Goal: Find specific page/section: Find specific page/section

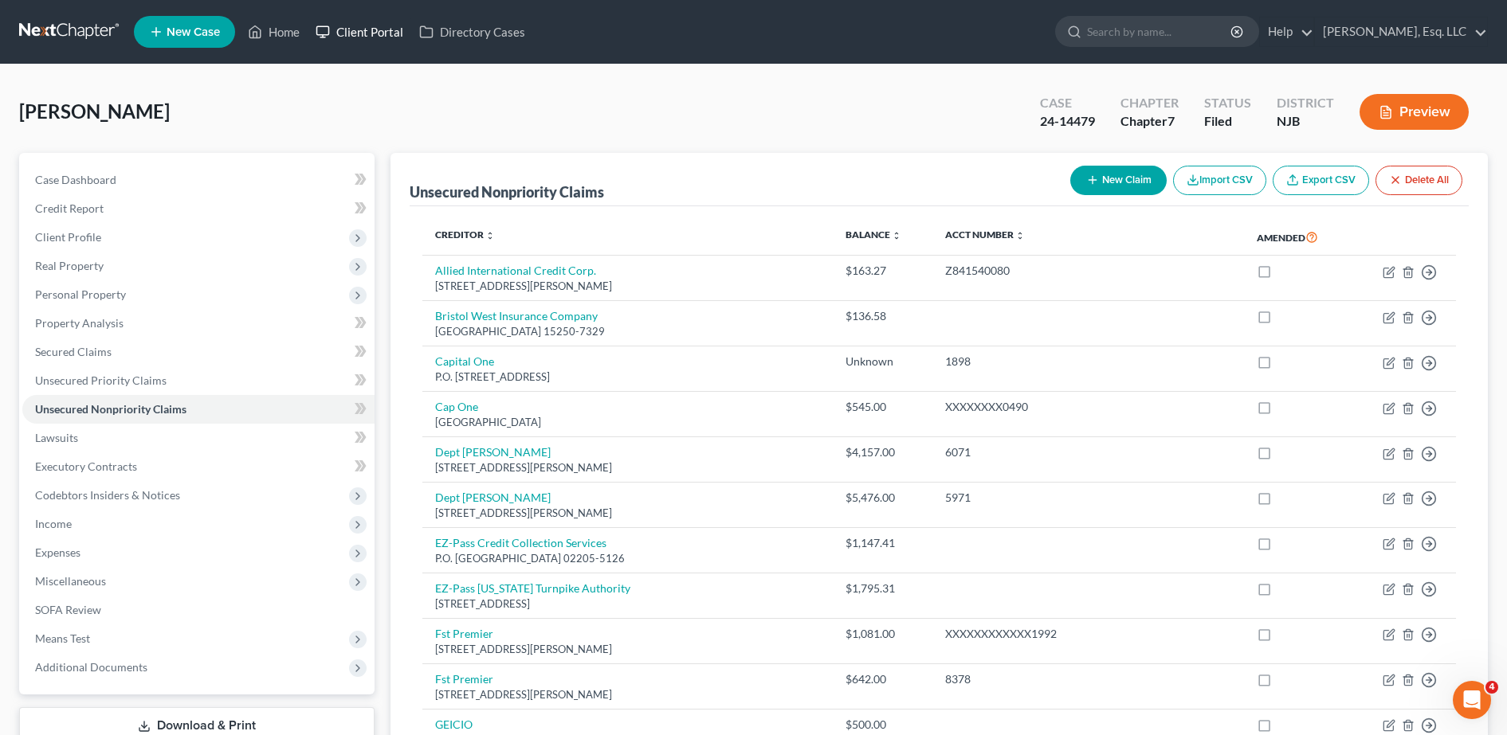
click at [360, 18] on link "Client Portal" at bounding box center [360, 32] width 104 height 29
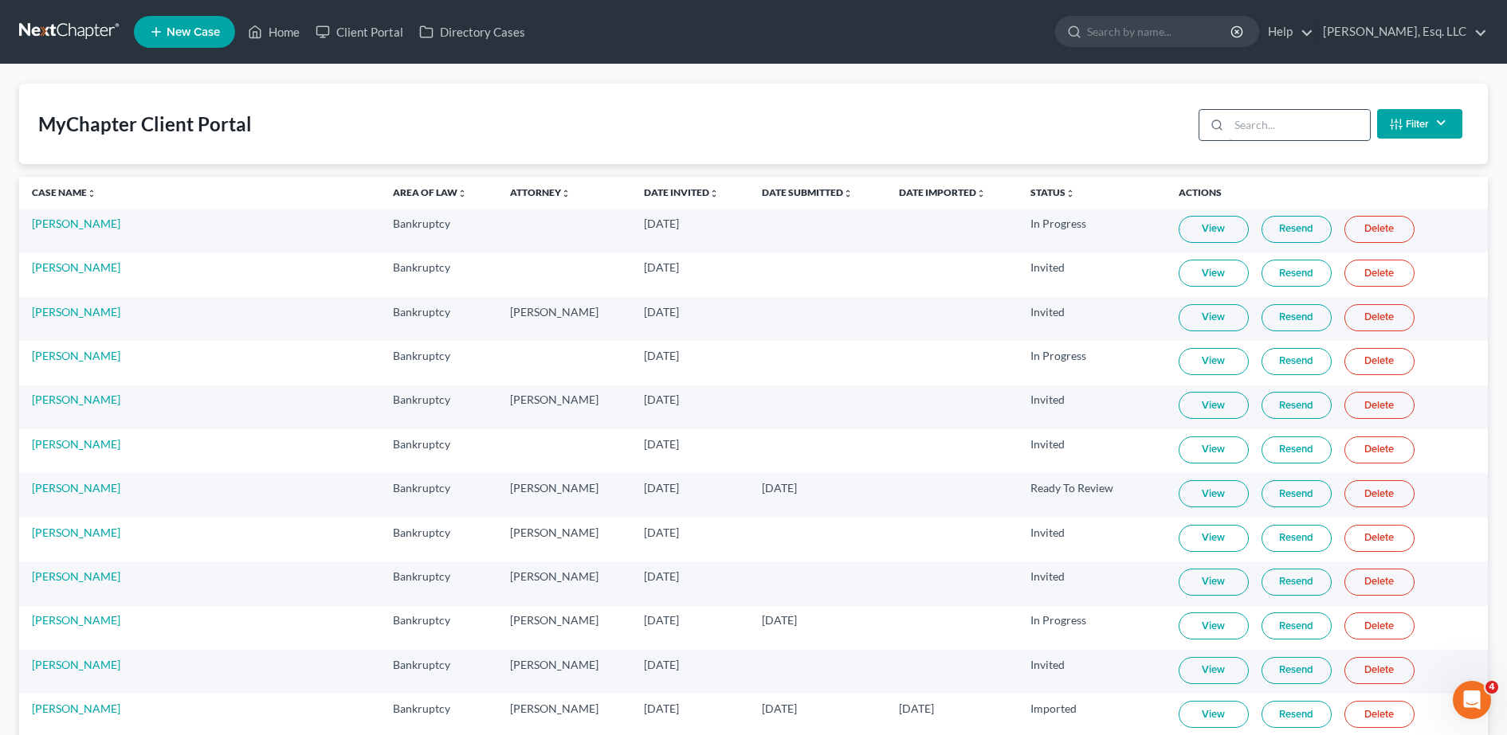
click at [1307, 124] on input "search" at bounding box center [1299, 125] width 141 height 30
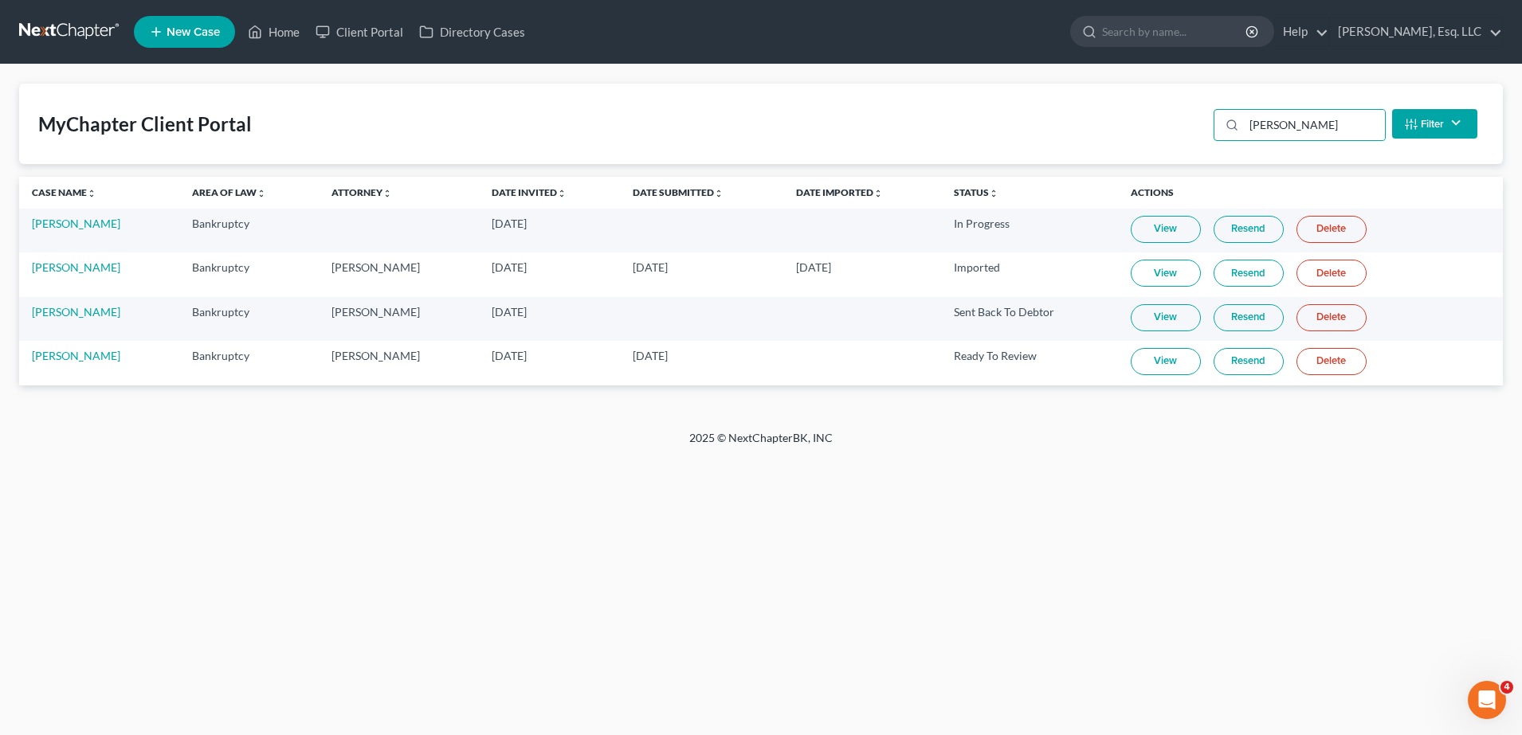
click at [1253, 221] on link "Resend" at bounding box center [1249, 229] width 70 height 27
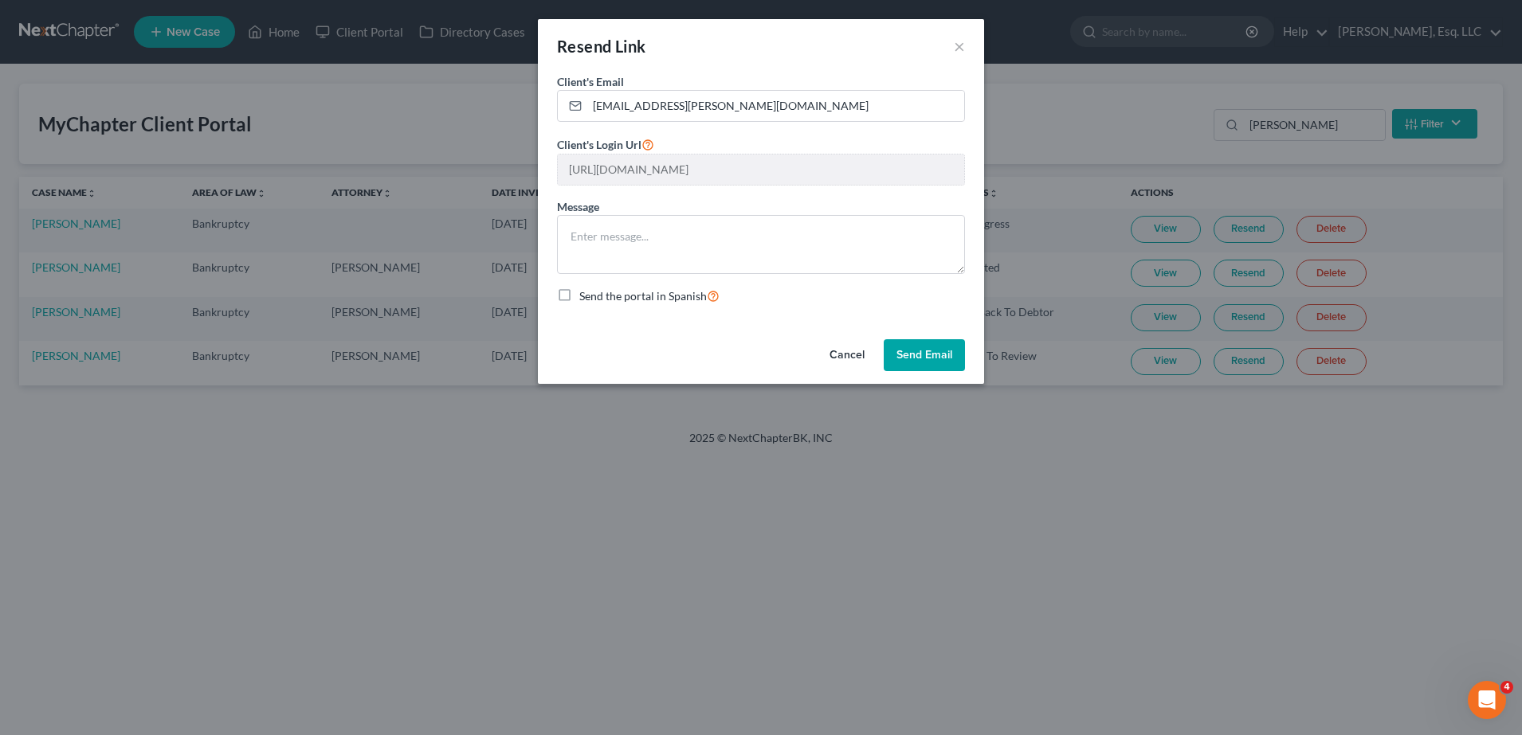
click at [946, 356] on button "Send Email" at bounding box center [924, 355] width 81 height 32
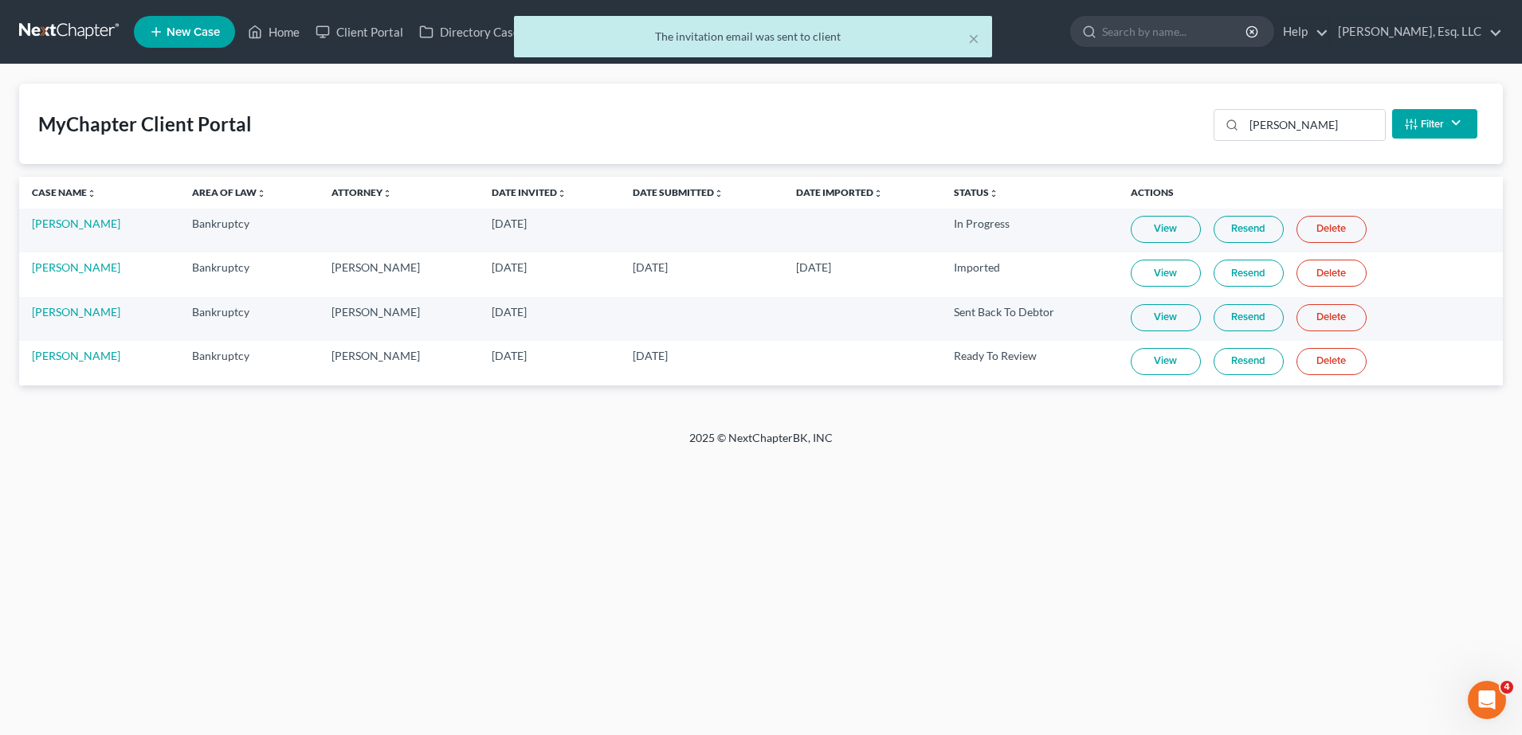
click at [1224, 230] on link "Resend" at bounding box center [1249, 229] width 70 height 27
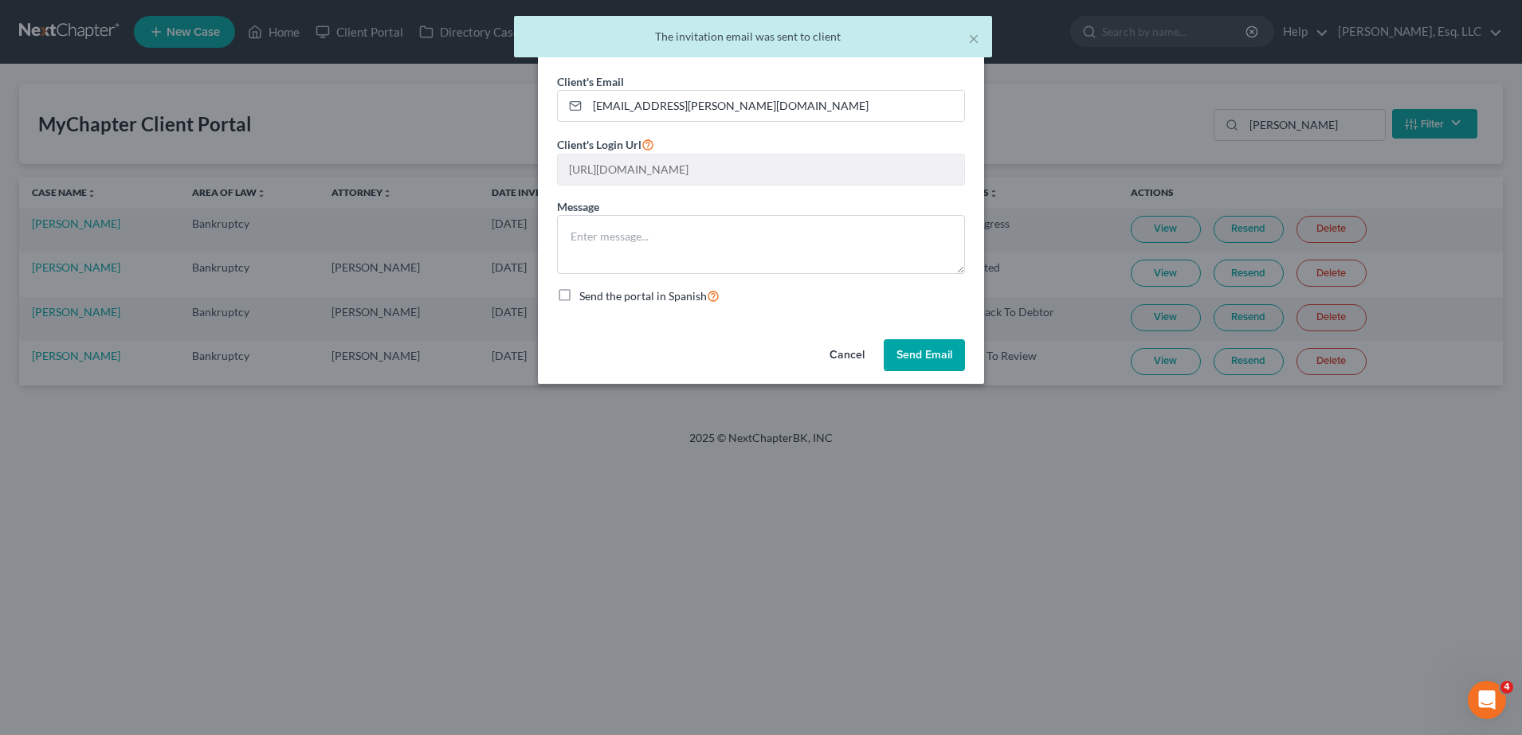
click at [910, 349] on button "Send Email" at bounding box center [924, 355] width 81 height 32
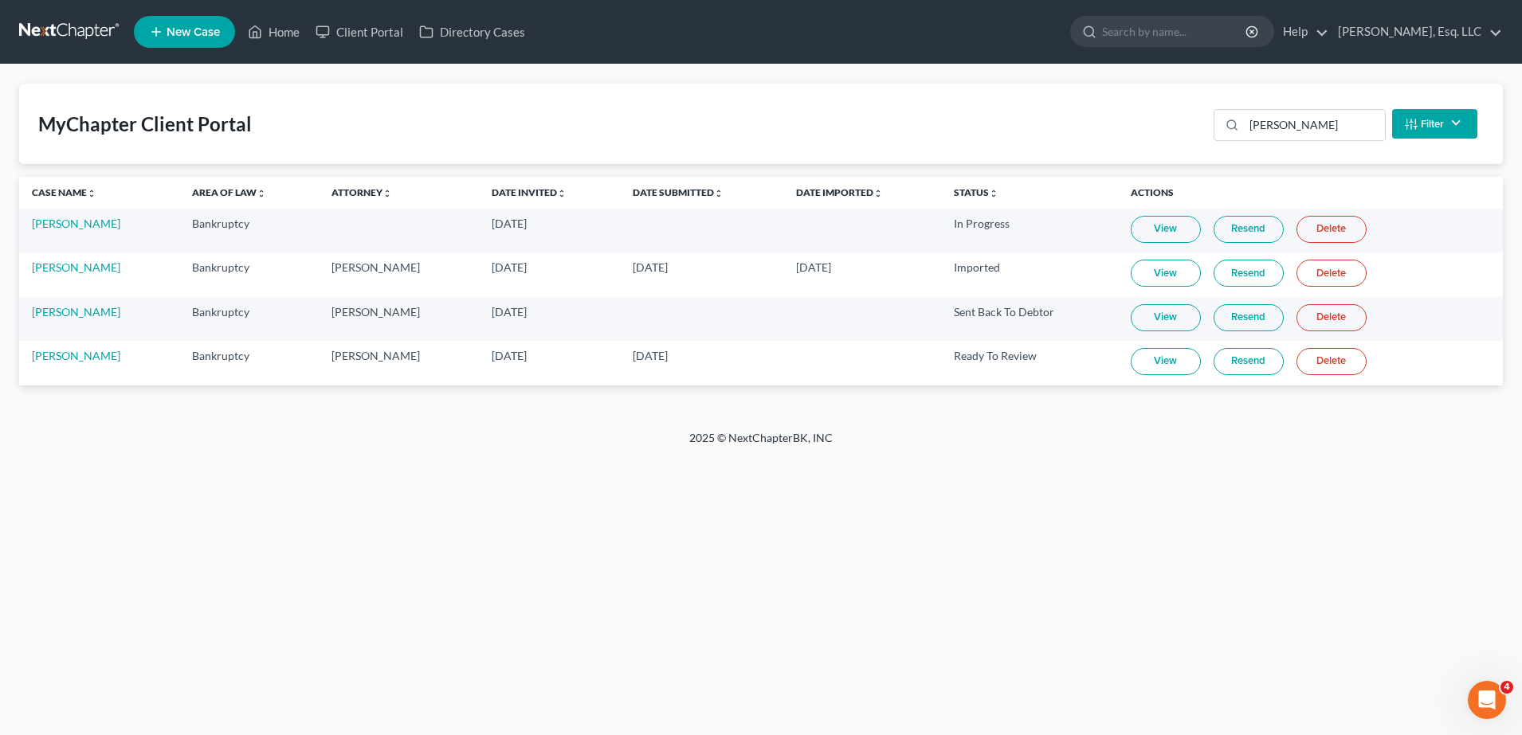
click at [1163, 233] on link "View" at bounding box center [1166, 229] width 70 height 27
click at [1316, 131] on input "[PERSON_NAME]" at bounding box center [1314, 125] width 141 height 30
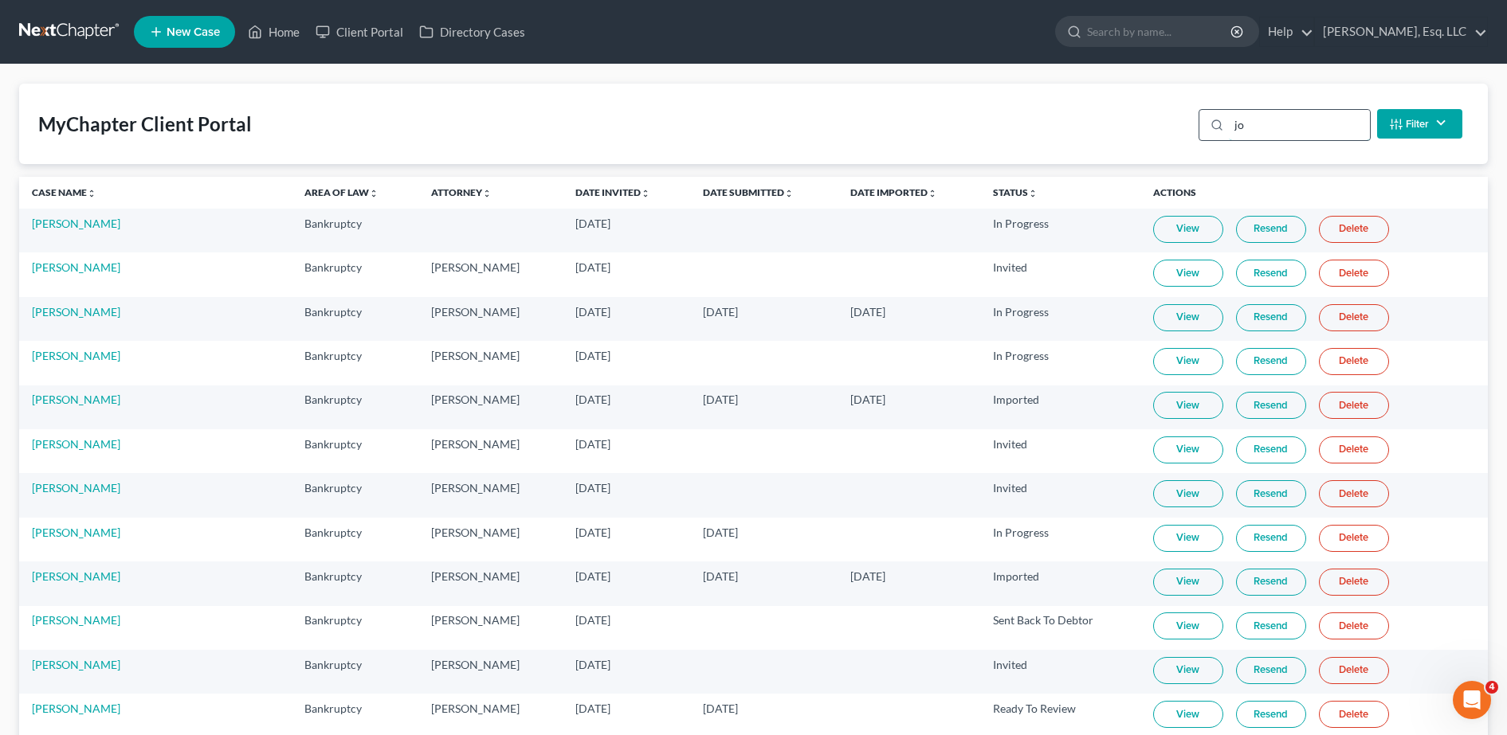
type input "j"
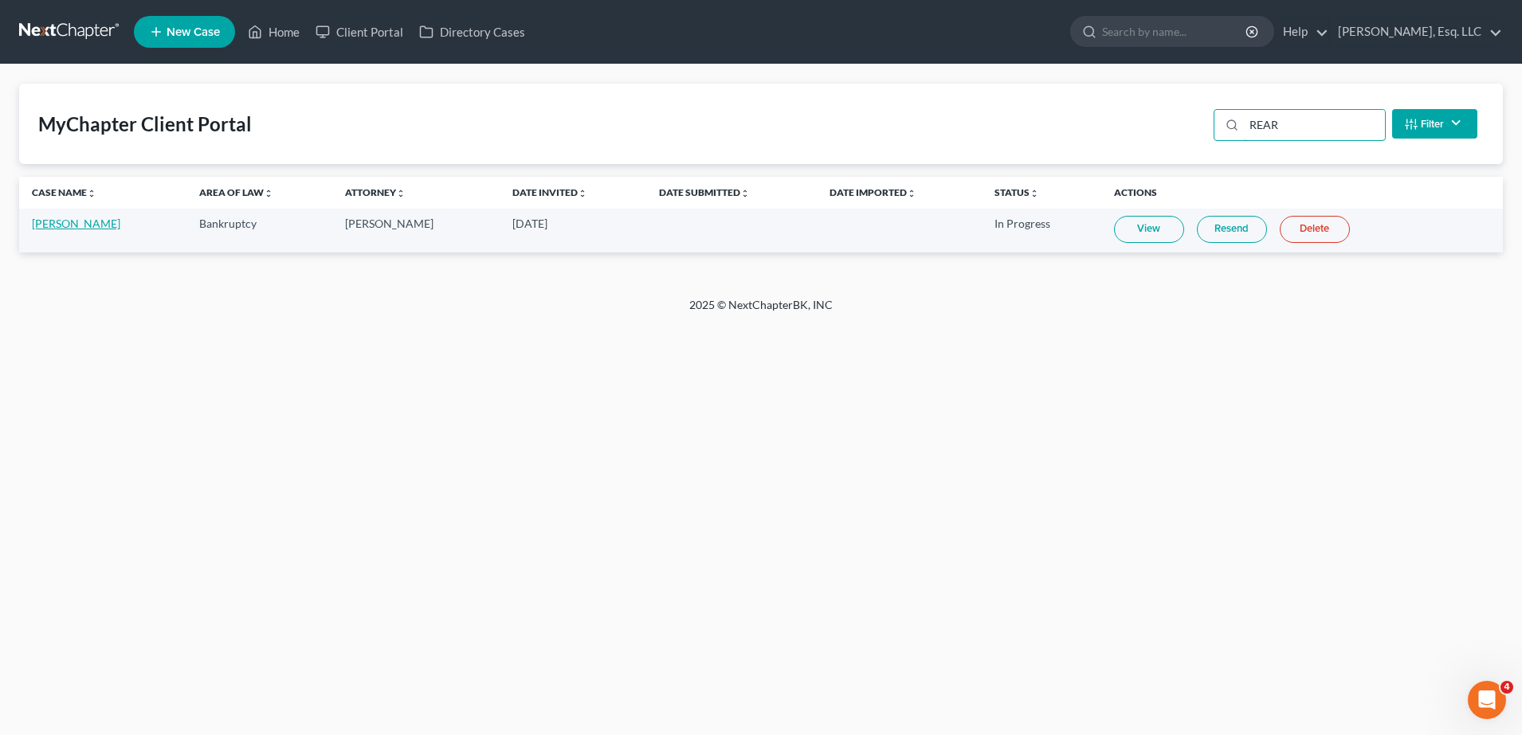
type input "REAR"
click at [85, 218] on link "[PERSON_NAME]" at bounding box center [76, 224] width 88 height 14
select select "6"
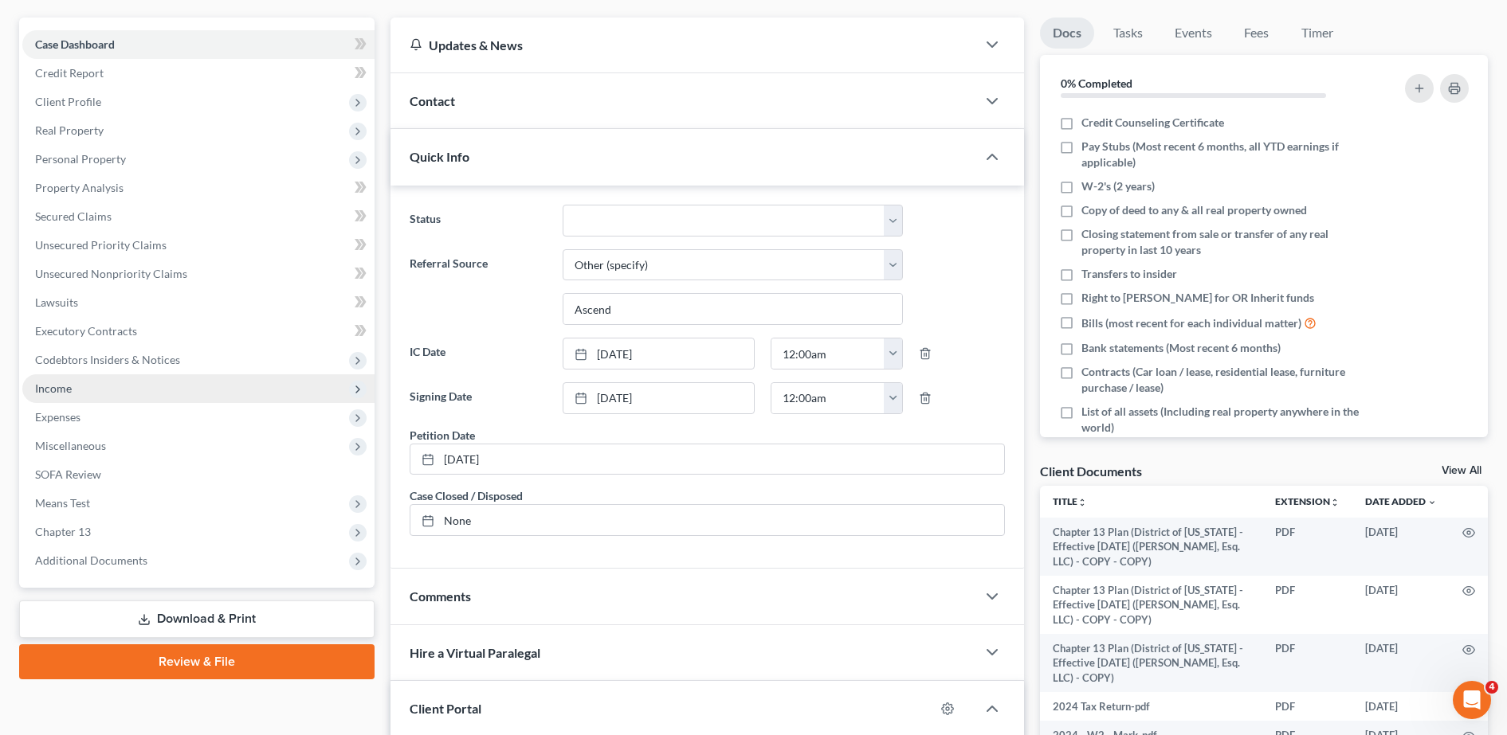
scroll to position [353, 0]
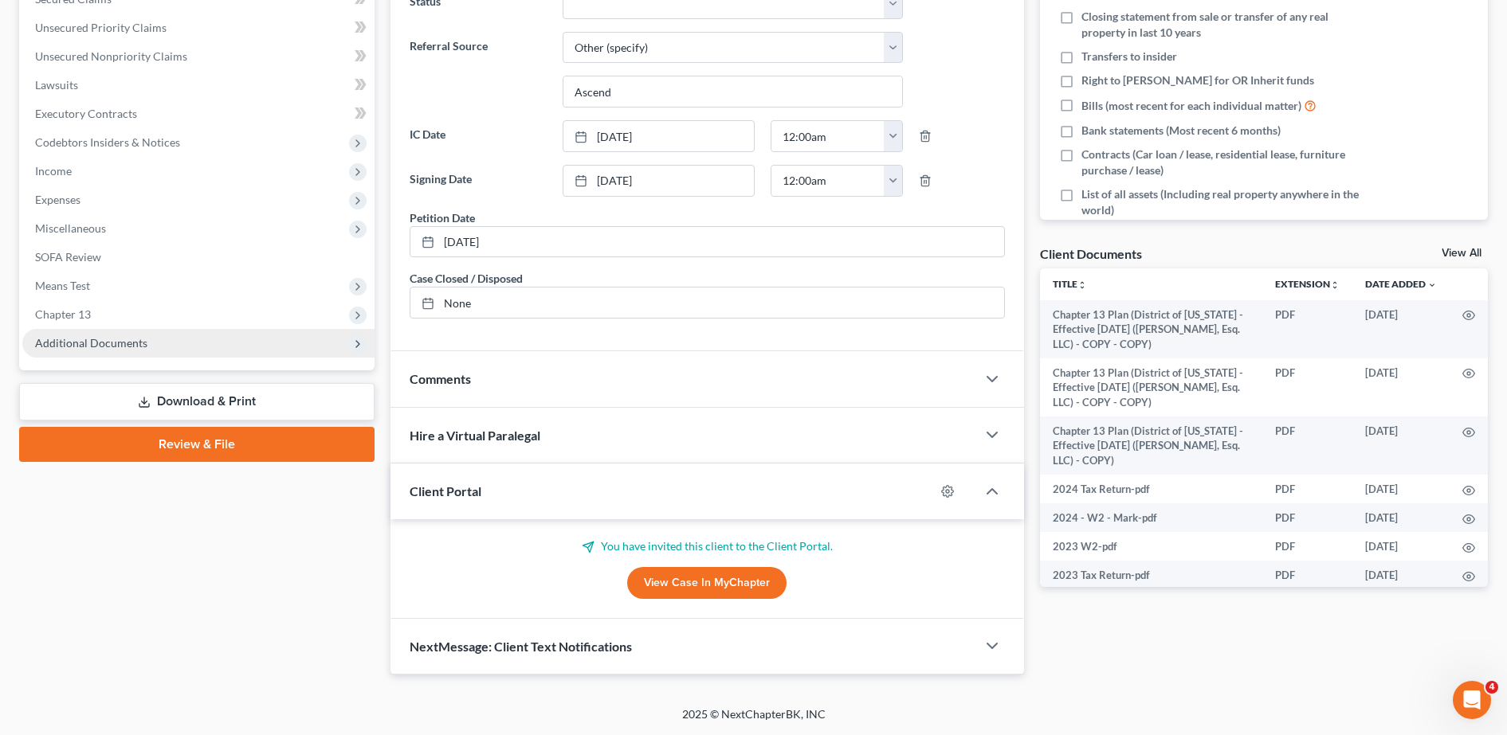
click at [128, 337] on span "Additional Documents" at bounding box center [91, 343] width 112 height 14
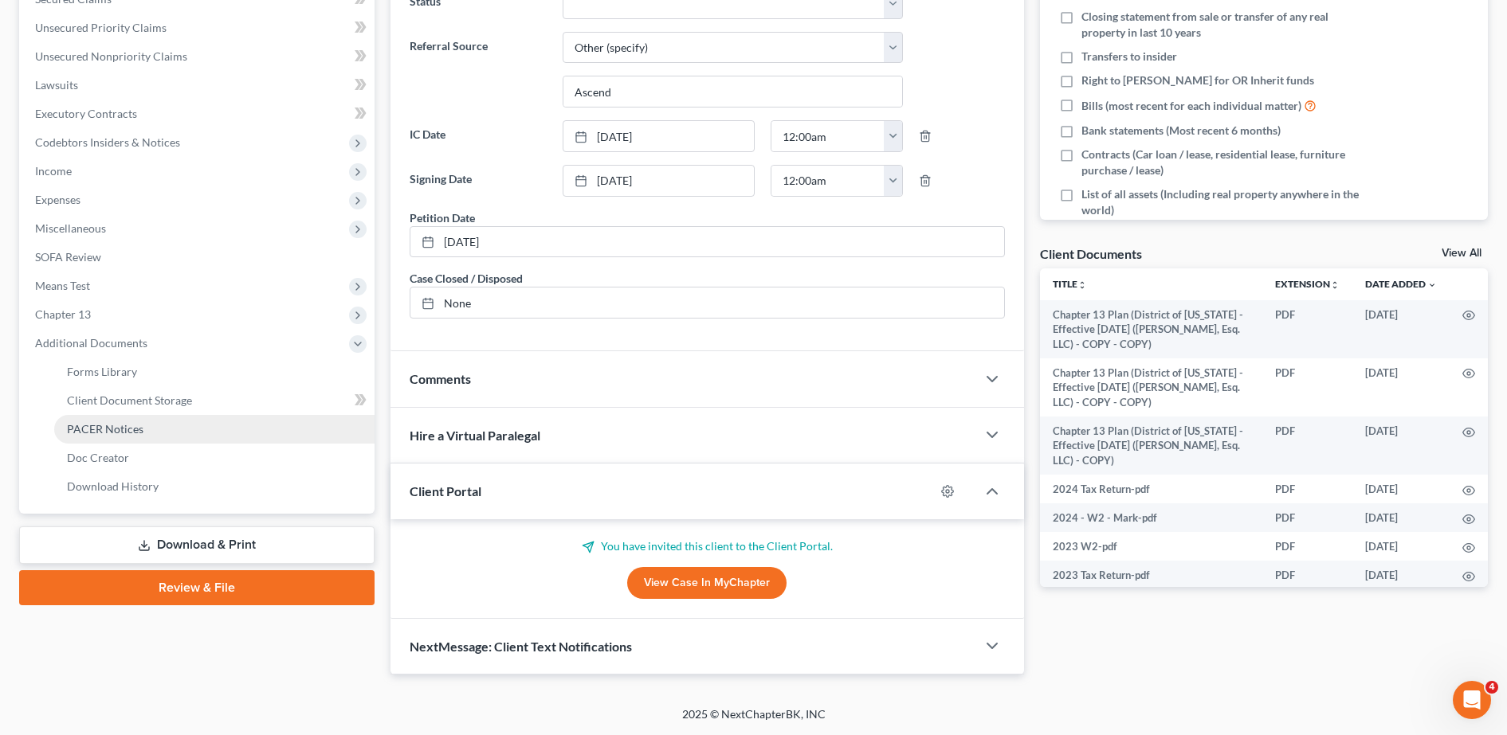
click at [132, 434] on span "PACER Notices" at bounding box center [105, 429] width 76 height 14
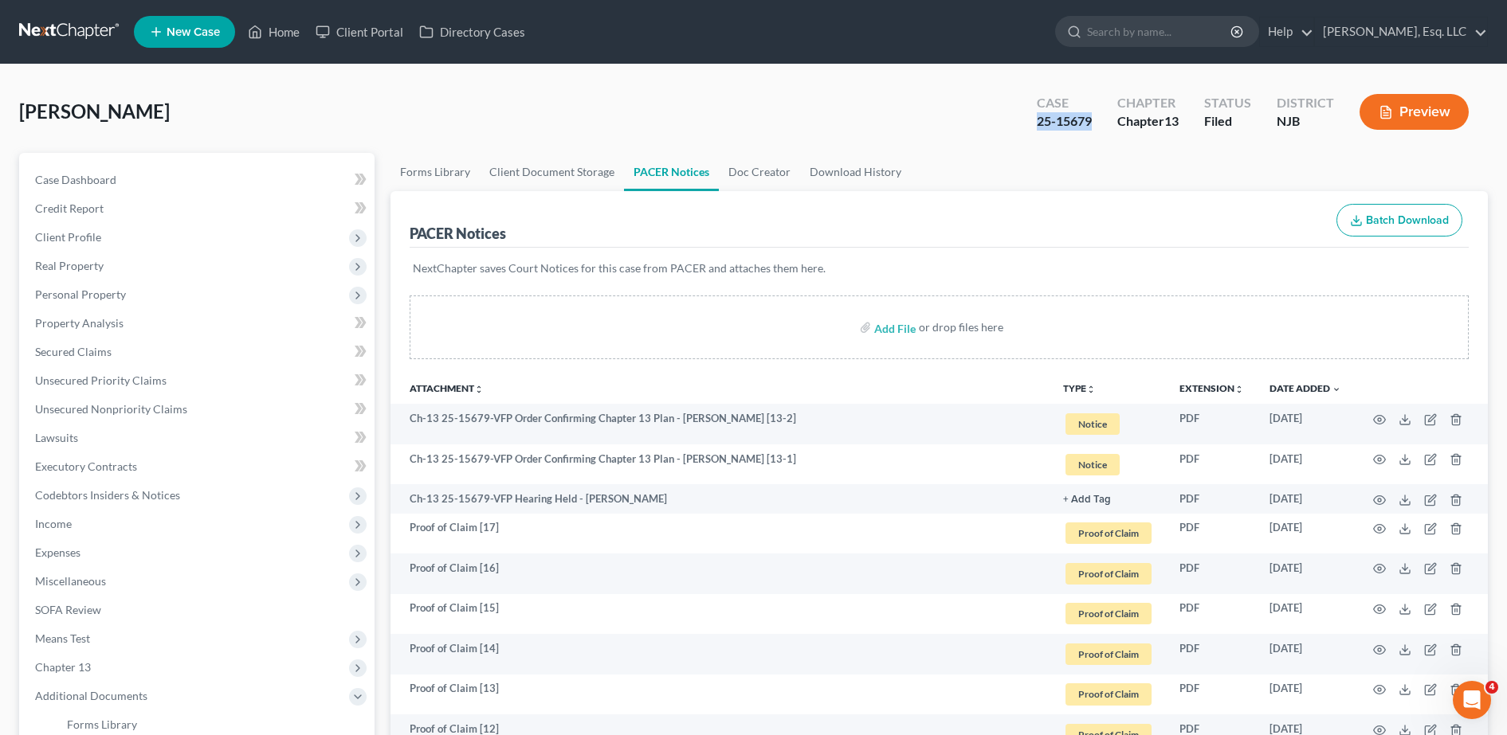
drag, startPoint x: 1032, startPoint y: 116, endPoint x: 1094, endPoint y: 115, distance: 62.2
click at [1094, 115] on div "Case 25-15679" at bounding box center [1064, 113] width 80 height 47
copy div "25-15679"
click at [359, 24] on link "Client Portal" at bounding box center [360, 32] width 104 height 29
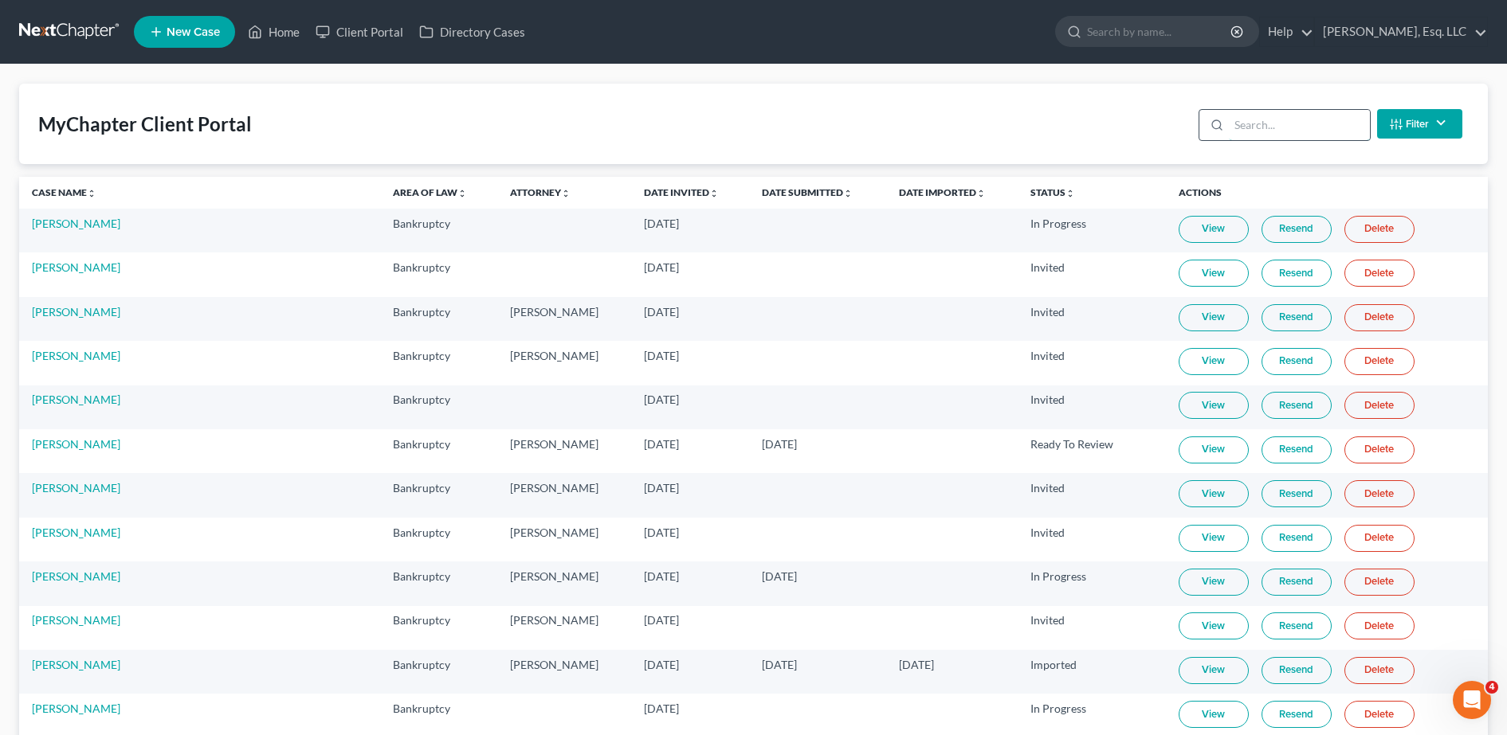
click at [1256, 128] on input "search" at bounding box center [1299, 125] width 141 height 30
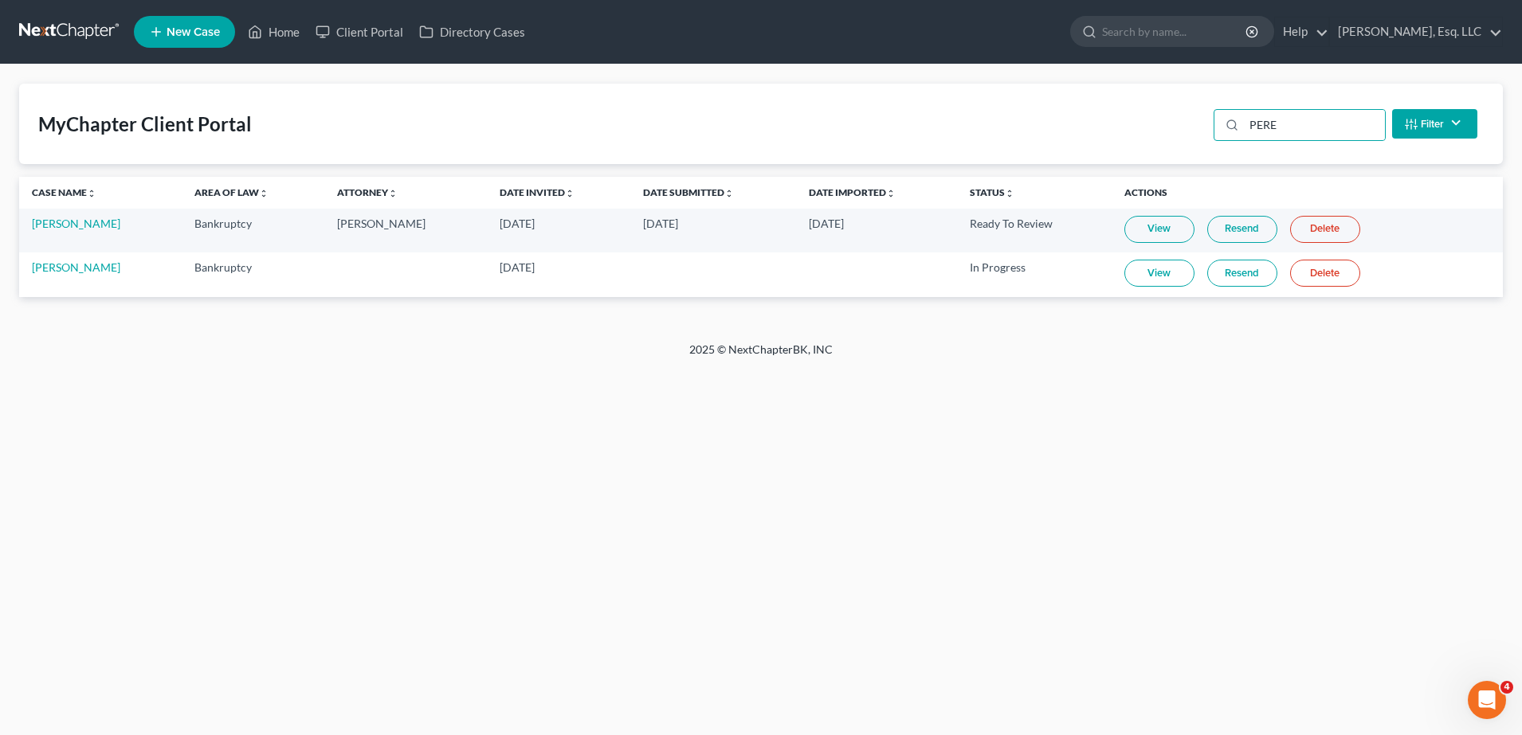
click at [1173, 232] on link "View" at bounding box center [1159, 229] width 70 height 27
drag, startPoint x: 992, startPoint y: 143, endPoint x: 837, endPoint y: 139, distance: 155.5
click at [837, 139] on div "MyChapter Client Portal PERE Filter Status Filter... Invited In Progress Ready …" at bounding box center [761, 124] width 1484 height 80
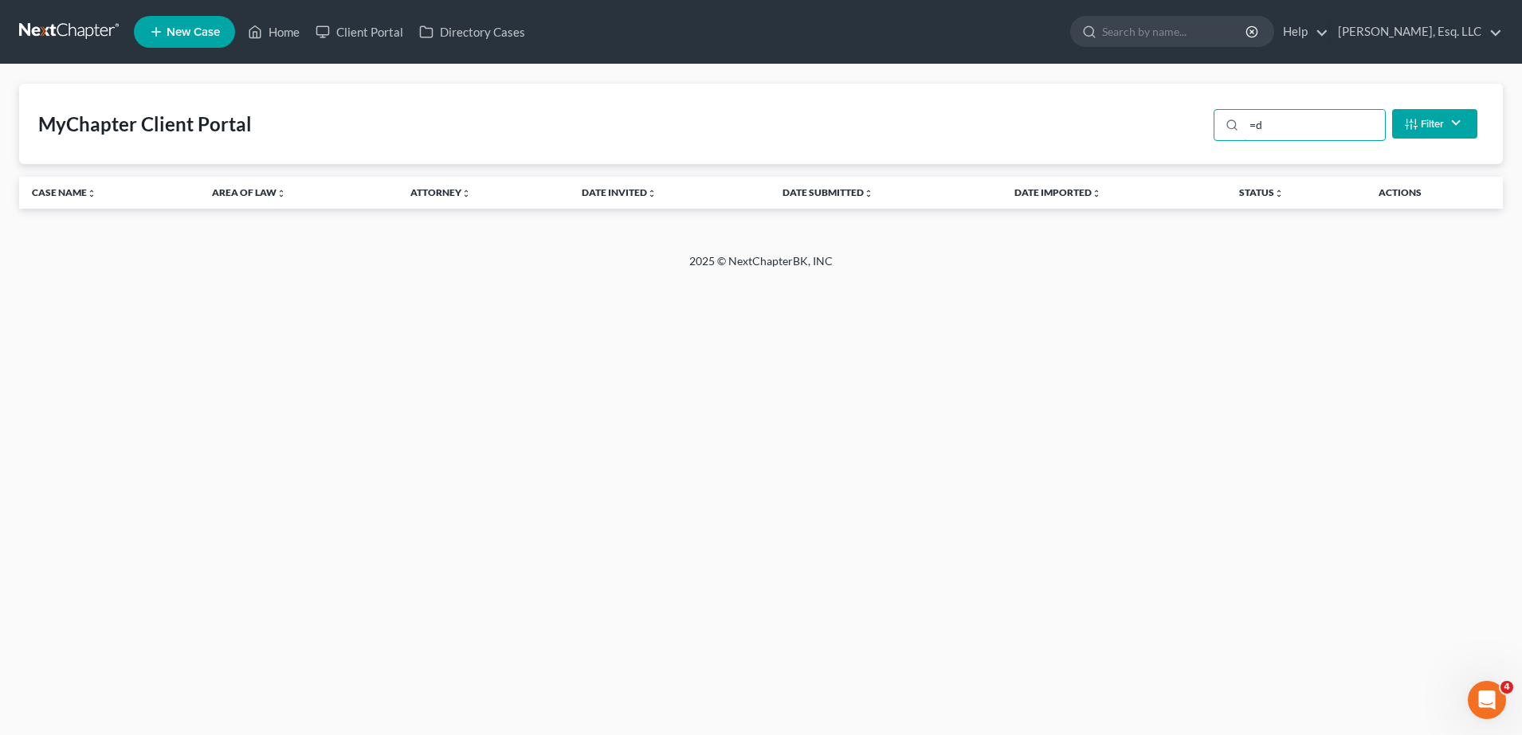
type input "="
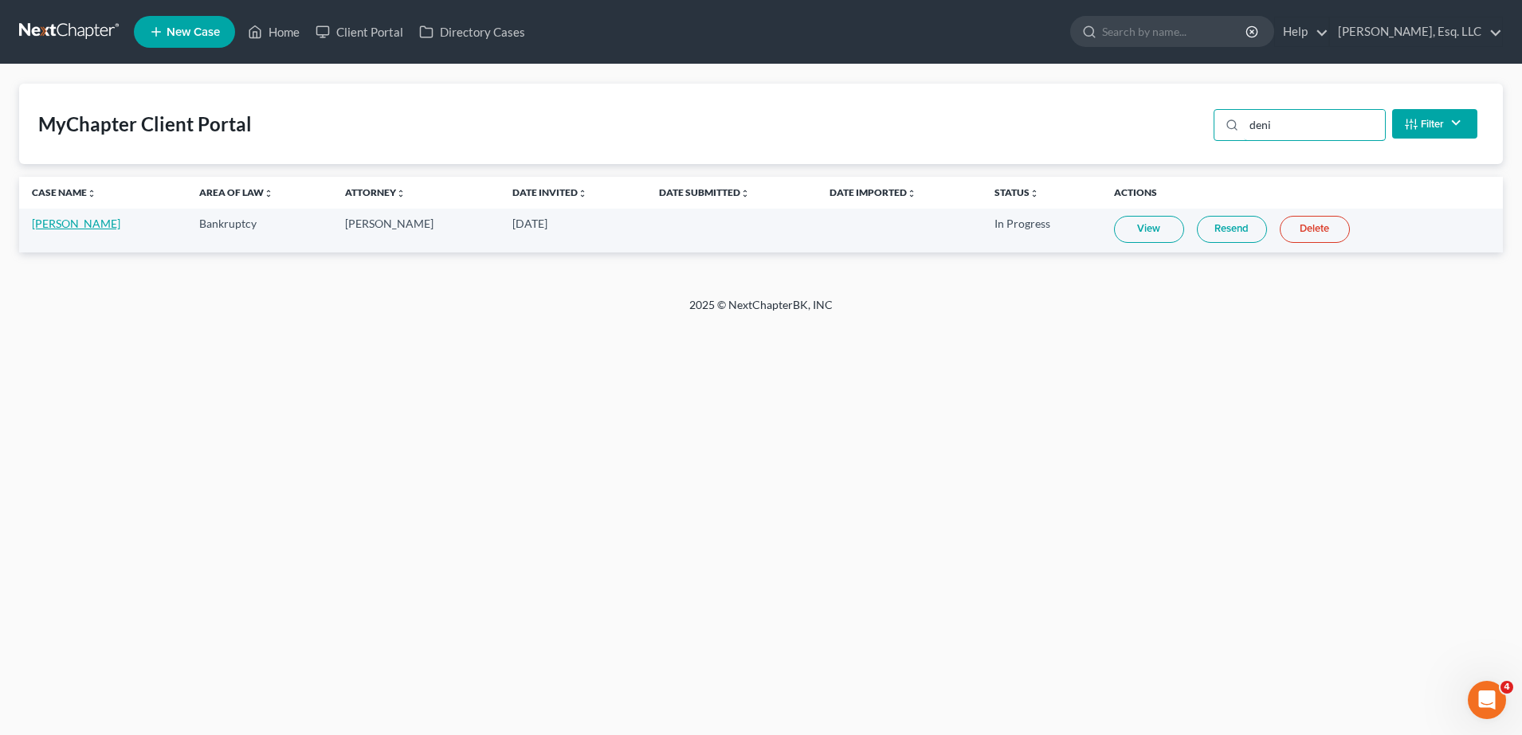
type input "deni"
click at [74, 227] on link "[PERSON_NAME]" at bounding box center [76, 224] width 88 height 14
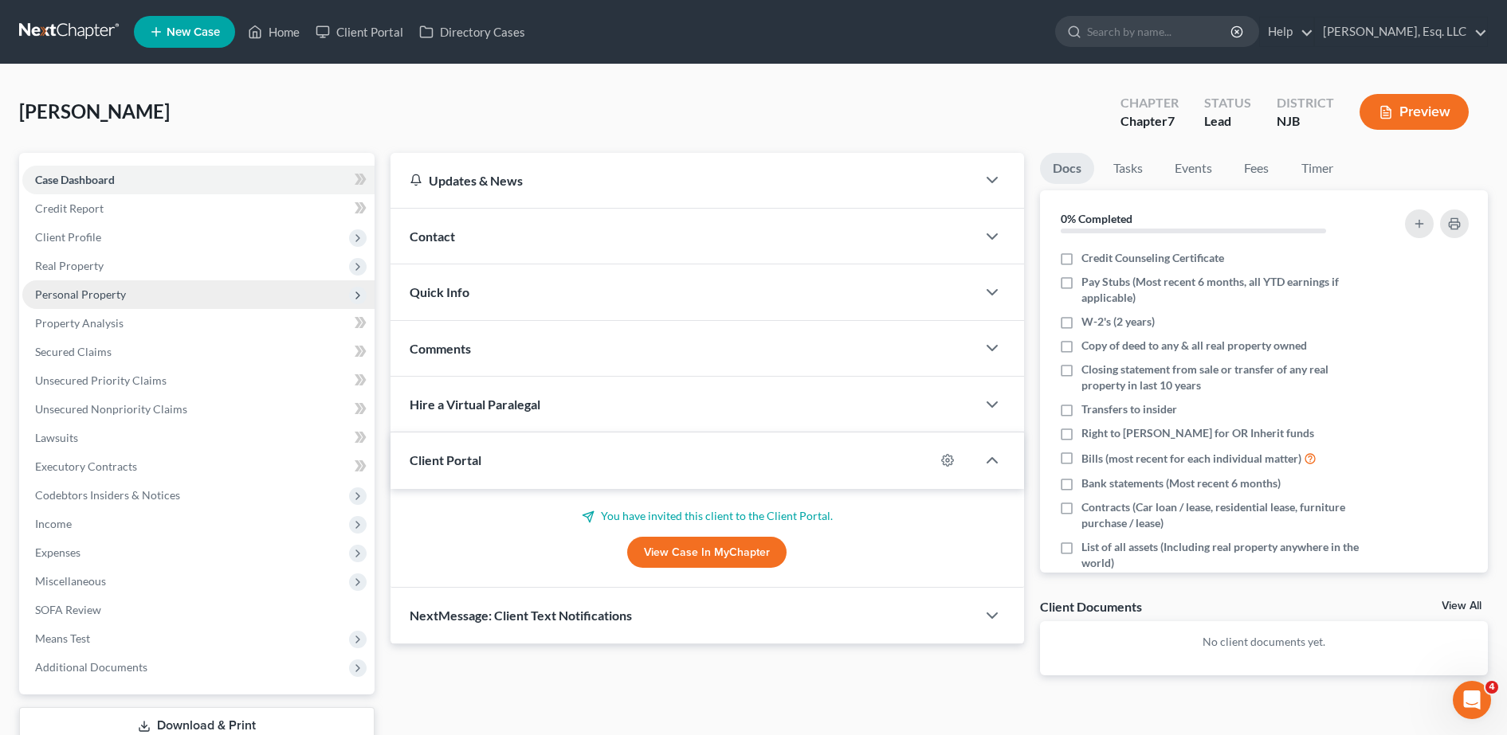
click at [101, 298] on span "Personal Property" at bounding box center [80, 295] width 91 height 14
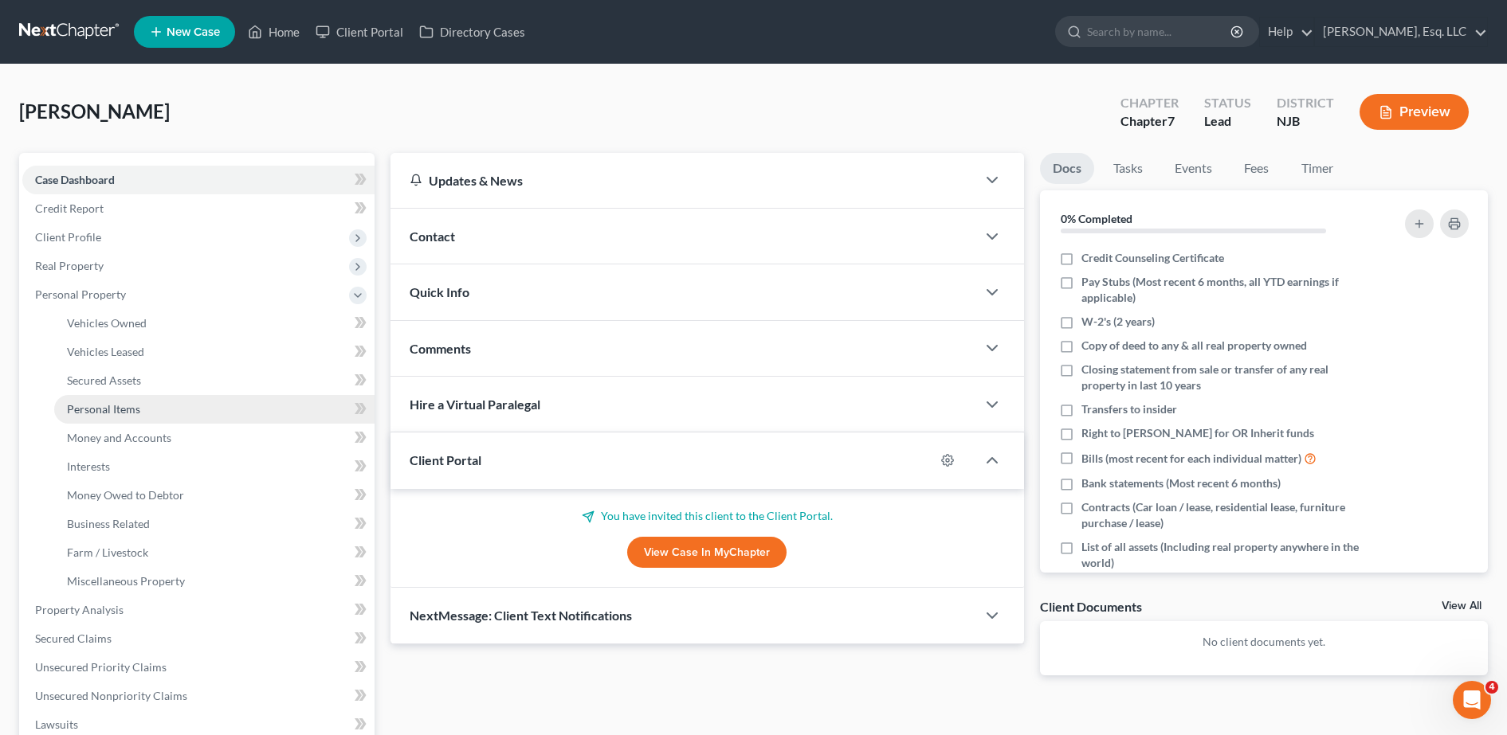
click at [112, 416] on link "Personal Items" at bounding box center [214, 409] width 320 height 29
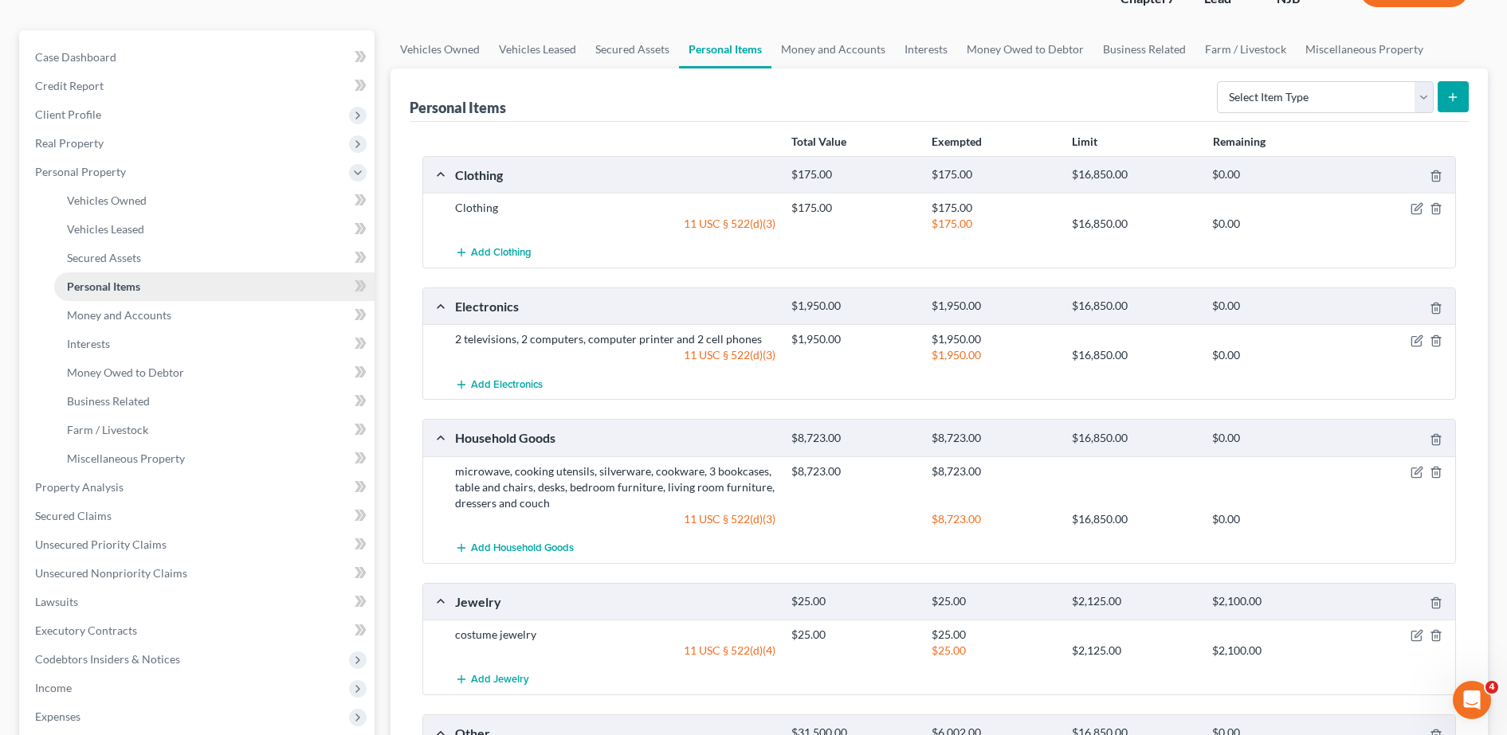
scroll to position [124, 0]
click at [168, 376] on span "Money Owed to Debtor" at bounding box center [125, 372] width 117 height 14
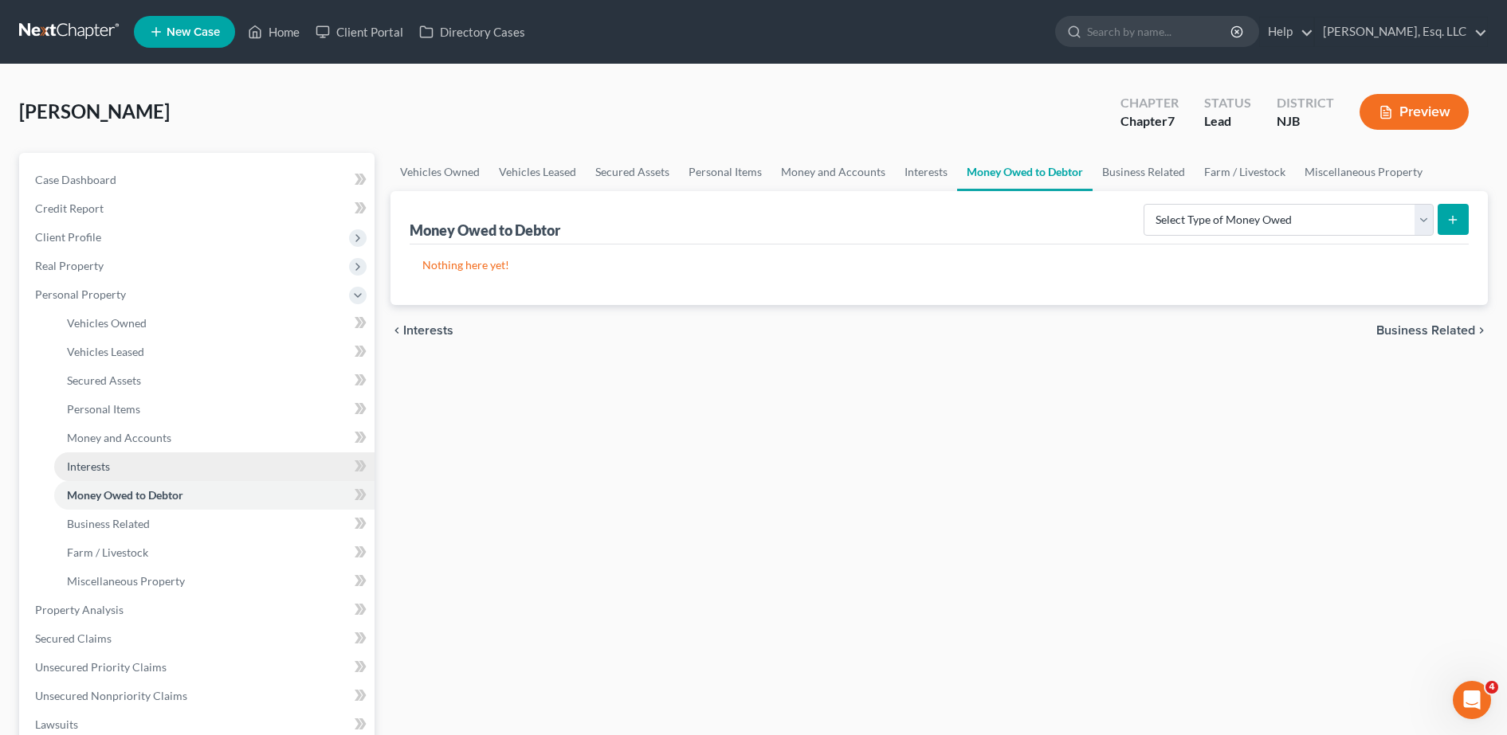
click at [124, 468] on link "Interests" at bounding box center [214, 467] width 320 height 29
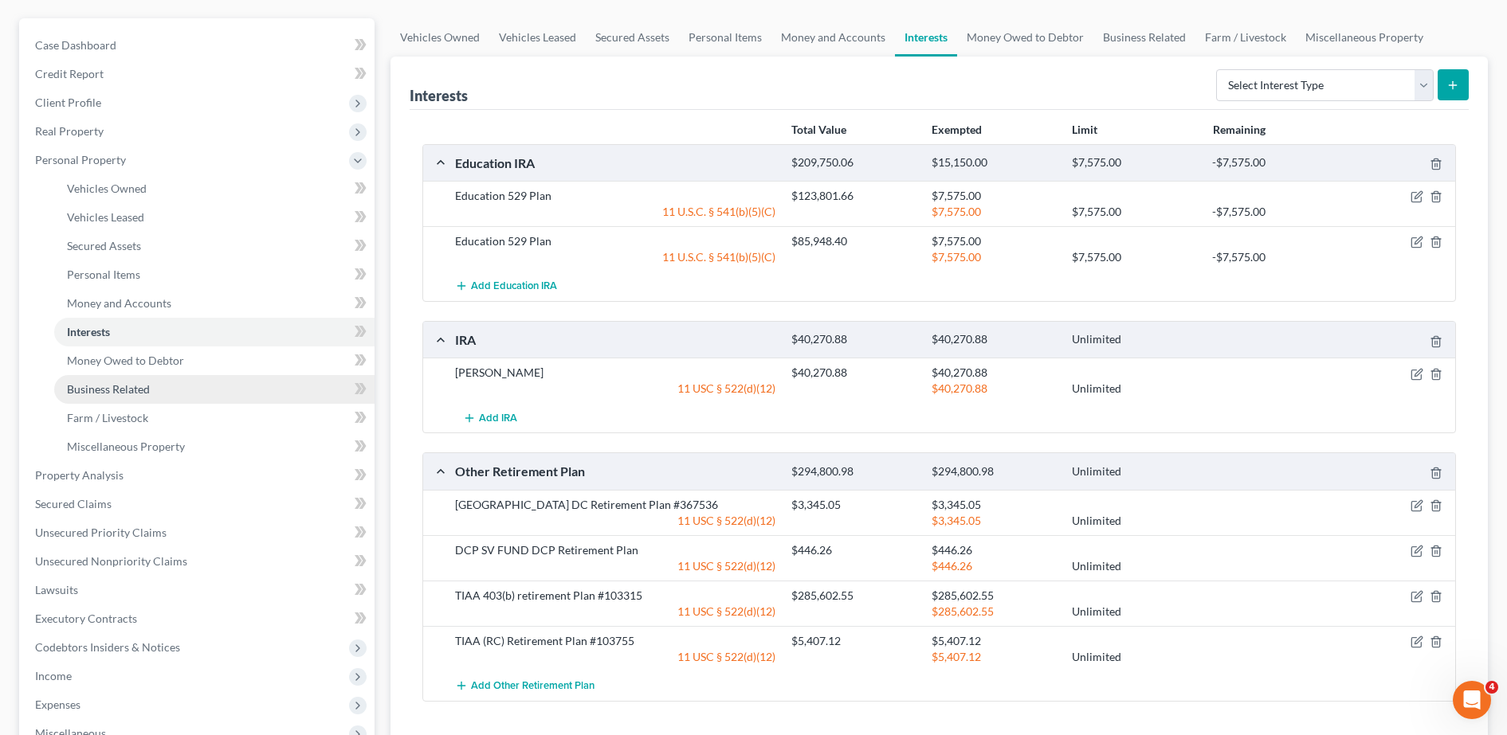
scroll to position [148, 0]
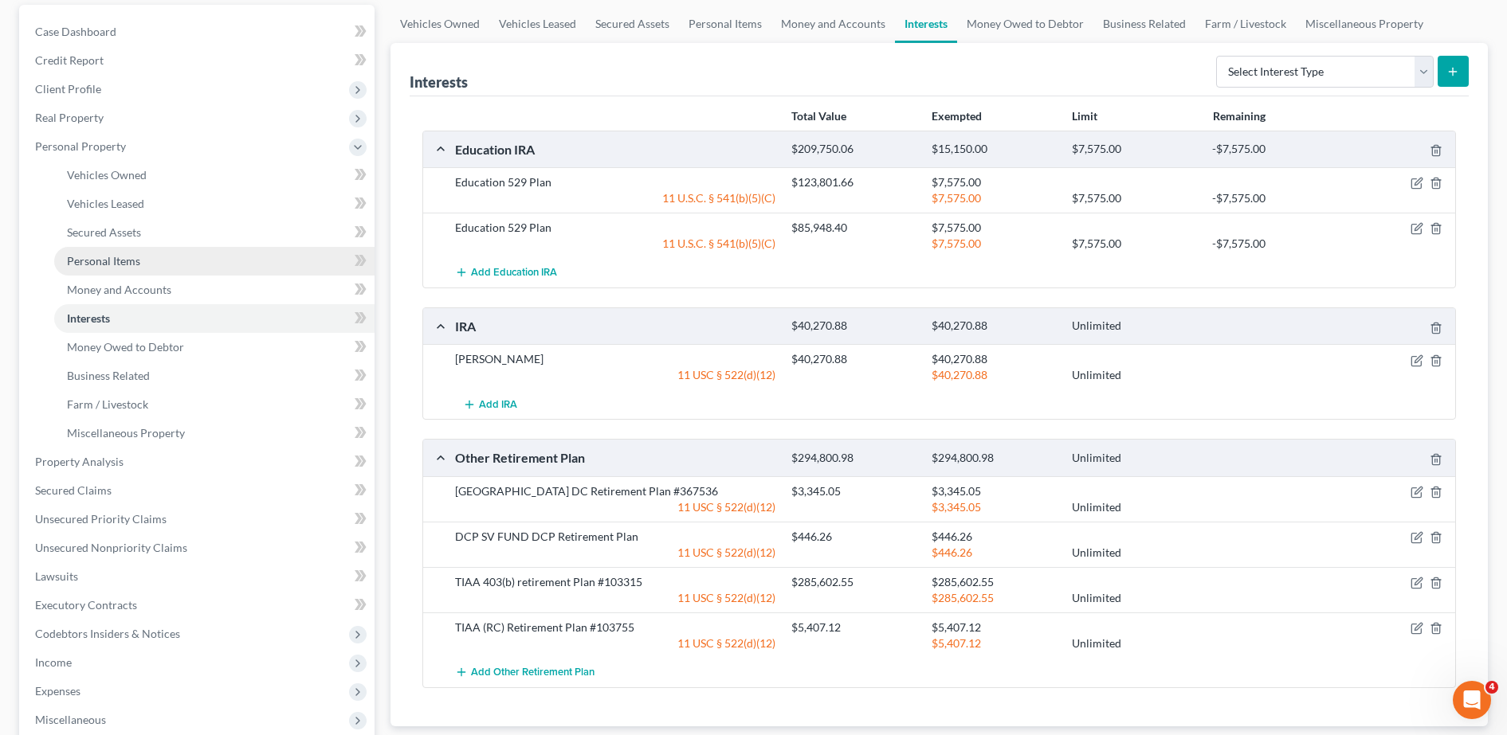
click at [180, 257] on link "Personal Items" at bounding box center [214, 261] width 320 height 29
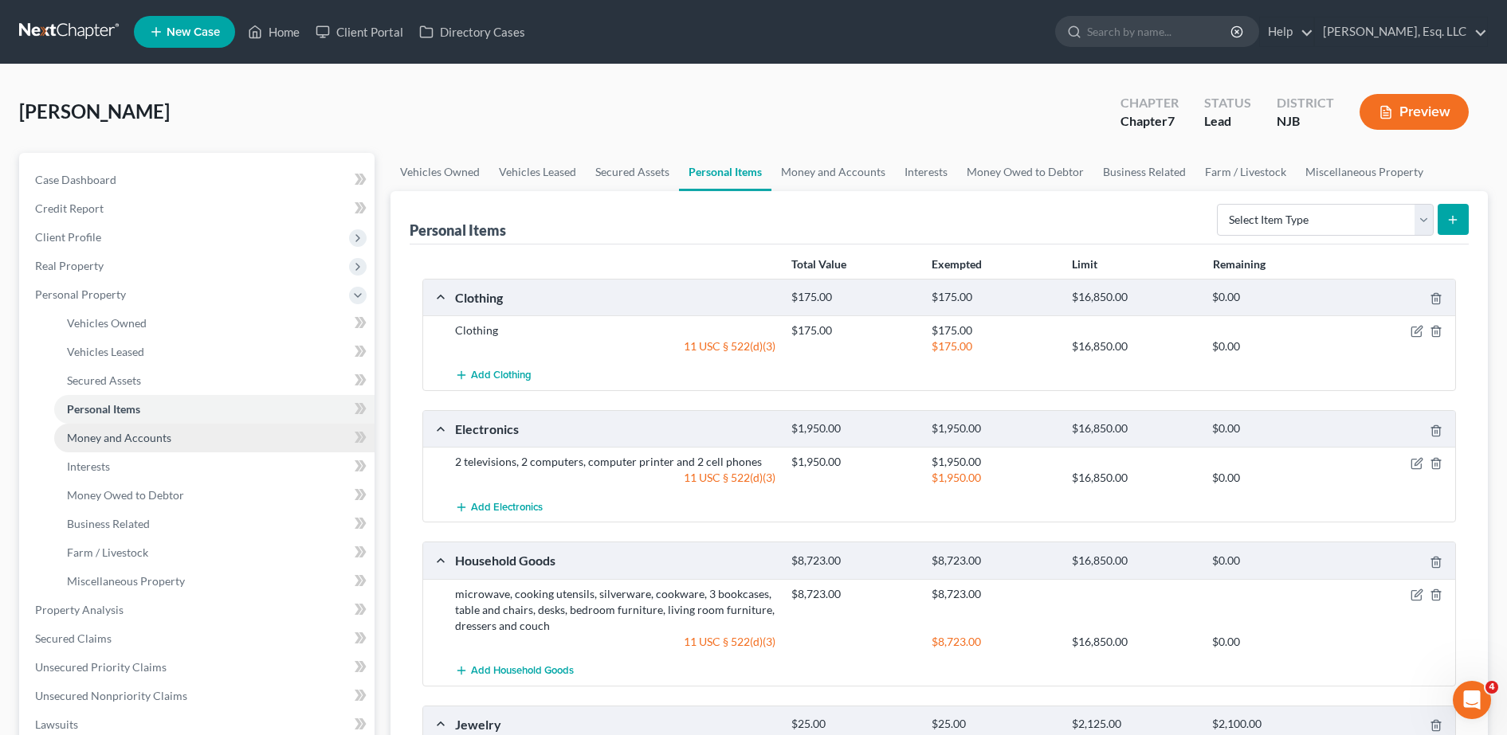
click at [133, 431] on span "Money and Accounts" at bounding box center [119, 438] width 104 height 14
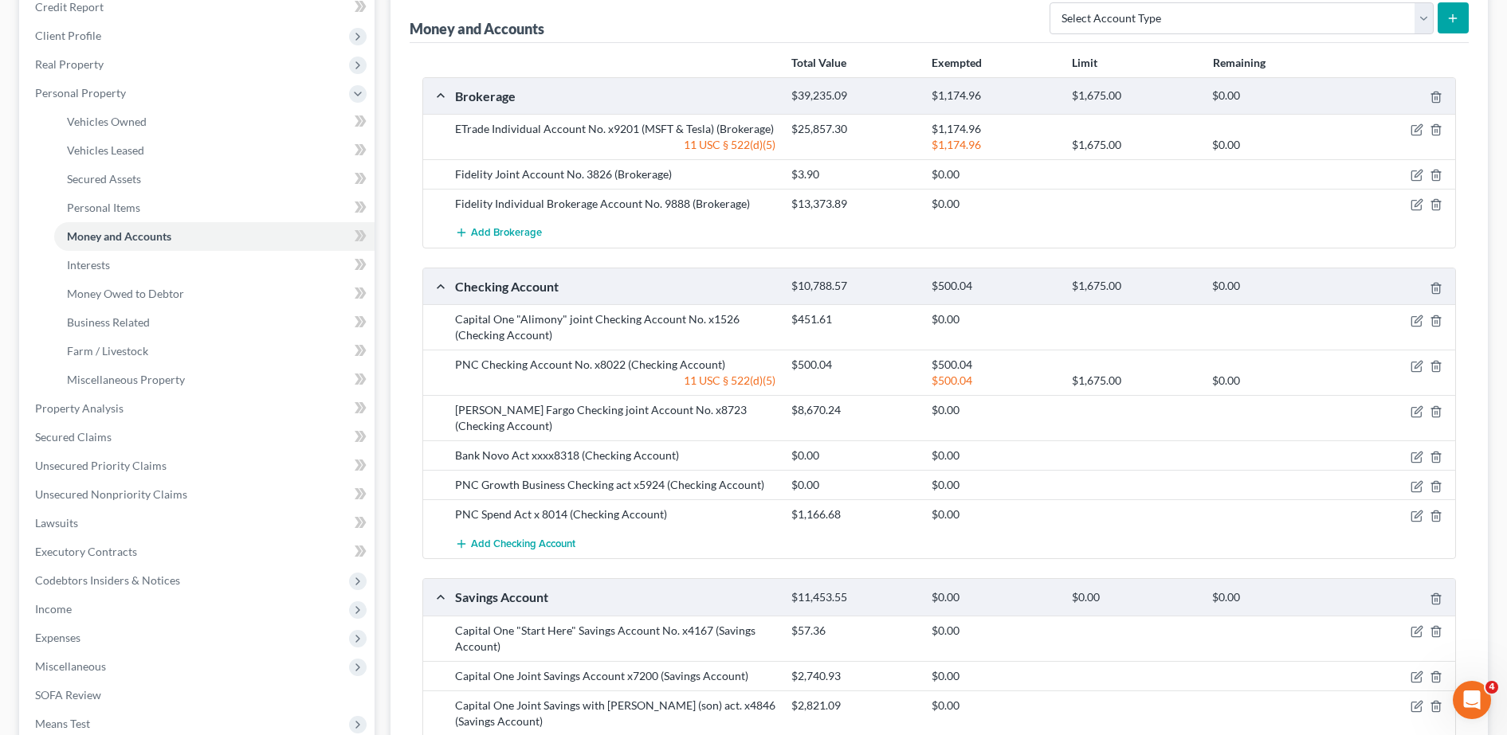
scroll to position [202, 0]
